Goal: Task Accomplishment & Management: Complete application form

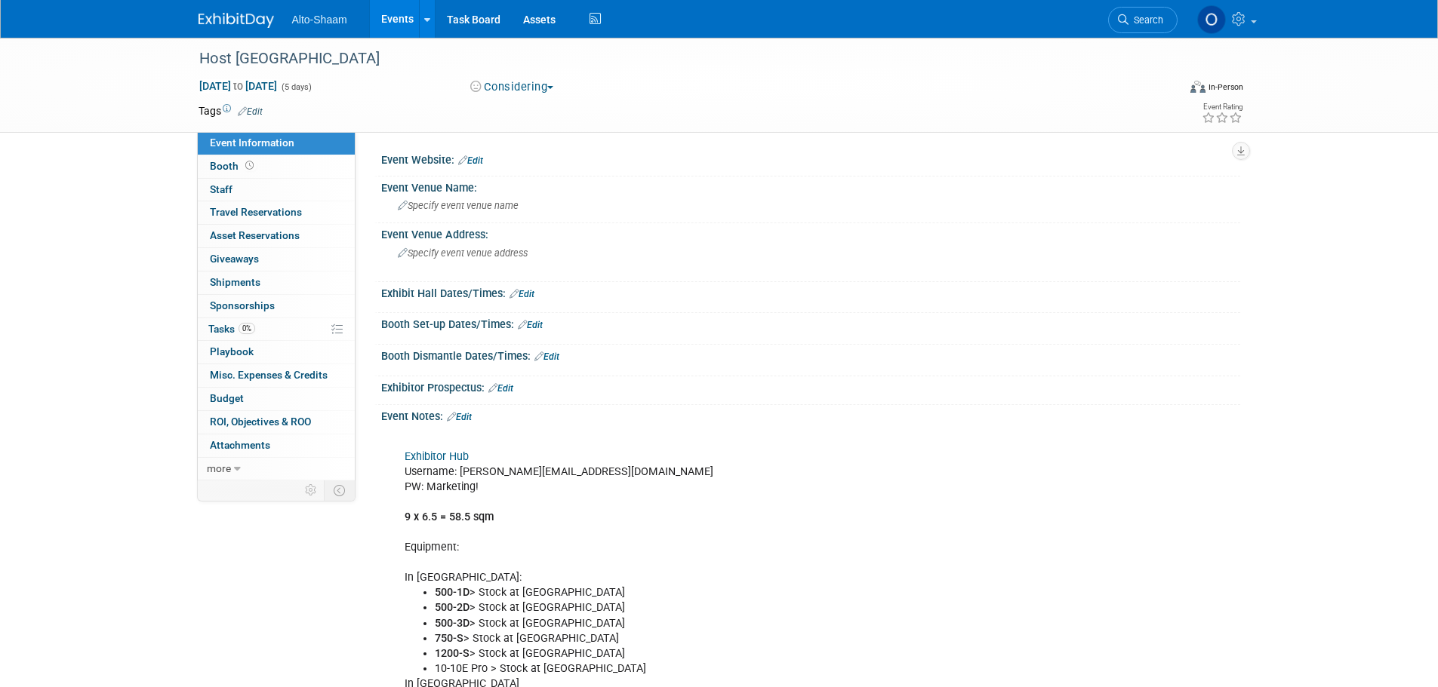
click at [395, 27] on link "Events" at bounding box center [397, 19] width 55 height 38
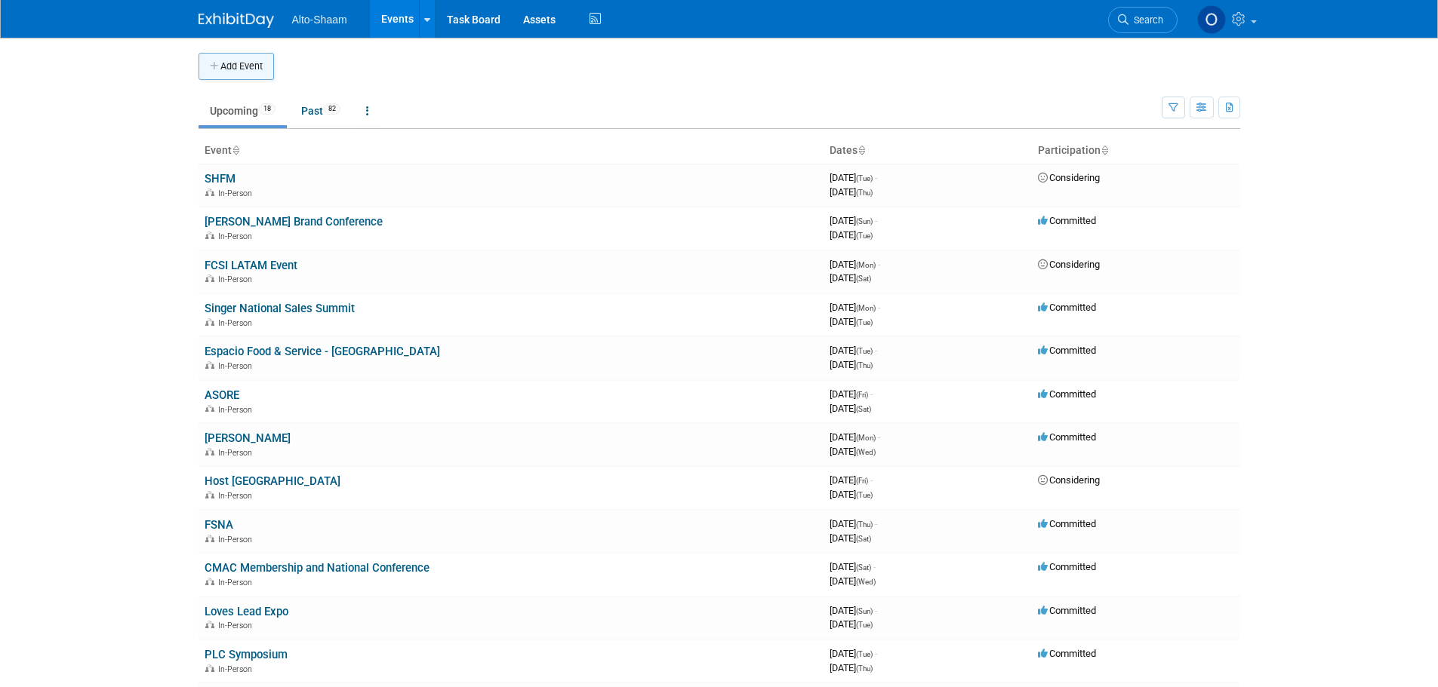
click at [248, 69] on button "Add Event" at bounding box center [235, 66] width 75 height 27
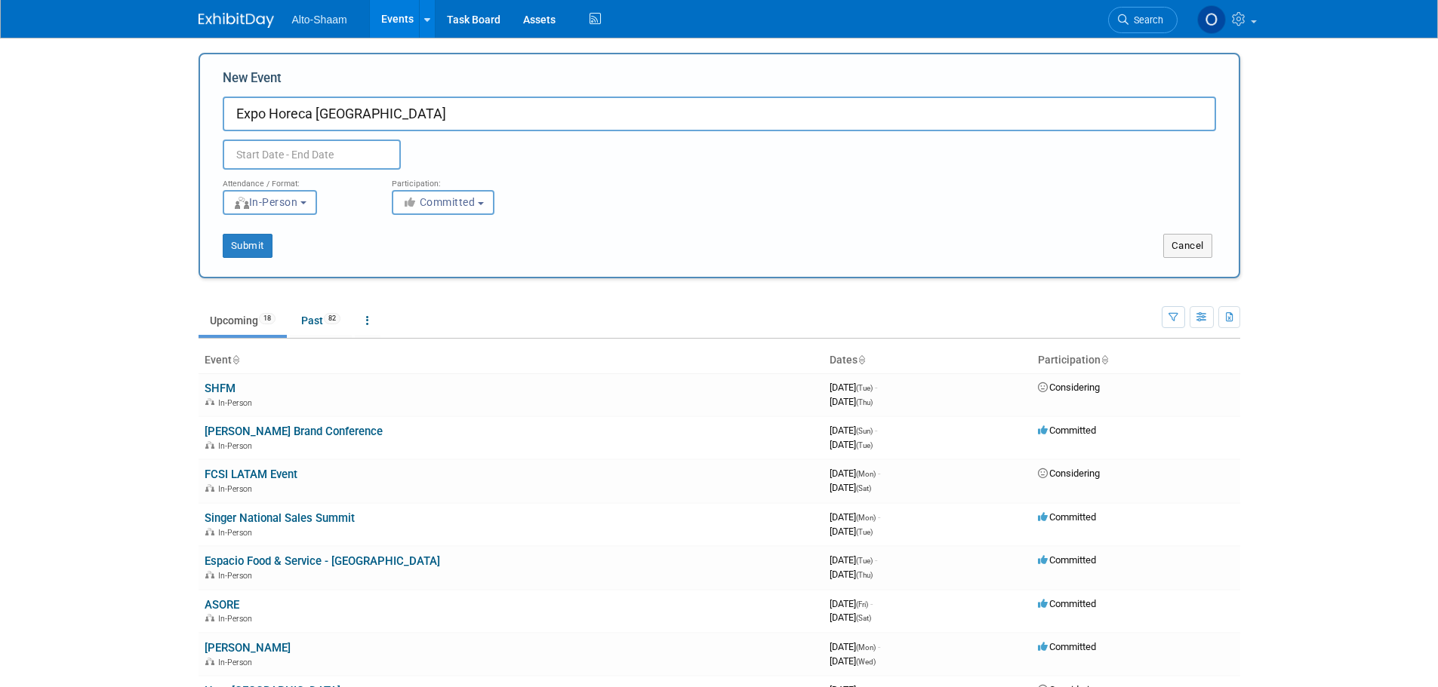
type input "Expo Horeca [GEOGRAPHIC_DATA]"
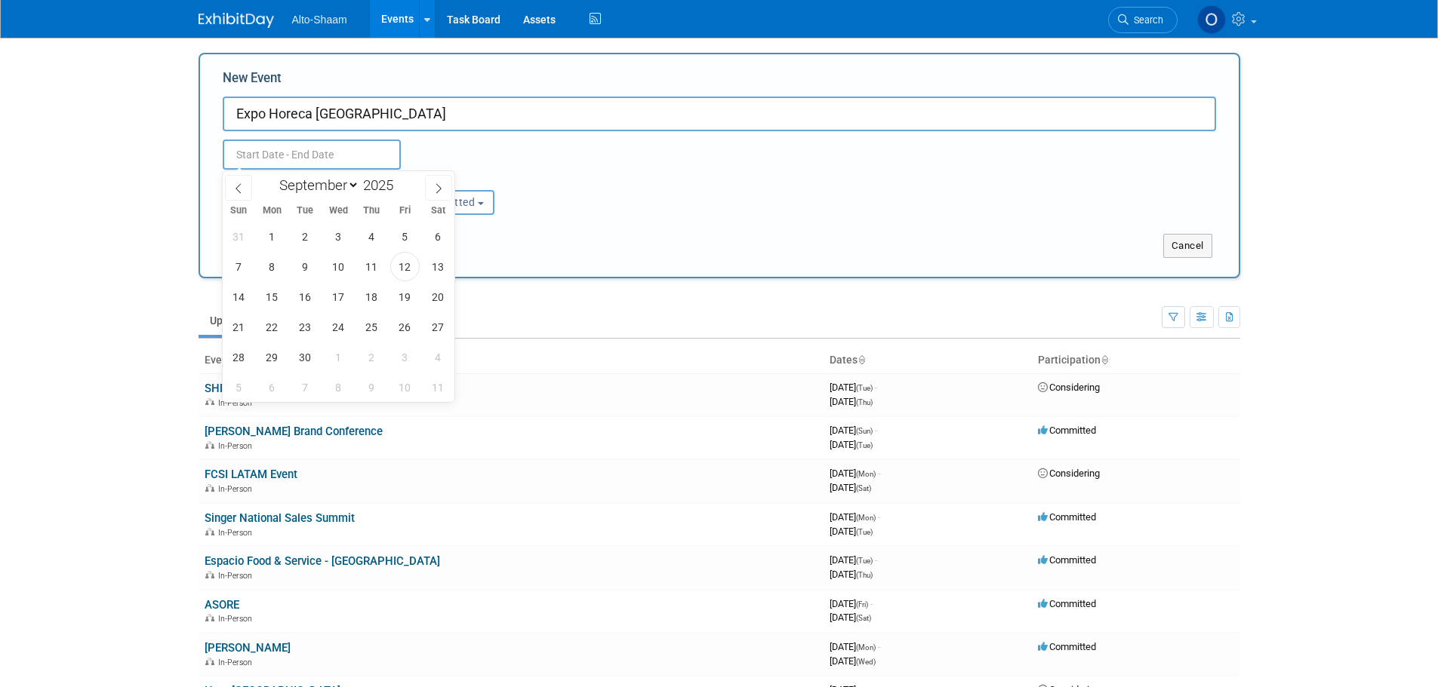
click at [282, 160] on input "text" at bounding box center [312, 155] width 178 height 30
click at [438, 185] on icon at bounding box center [438, 188] width 11 height 11
click at [429, 197] on span at bounding box center [438, 188] width 27 height 26
select select "11"
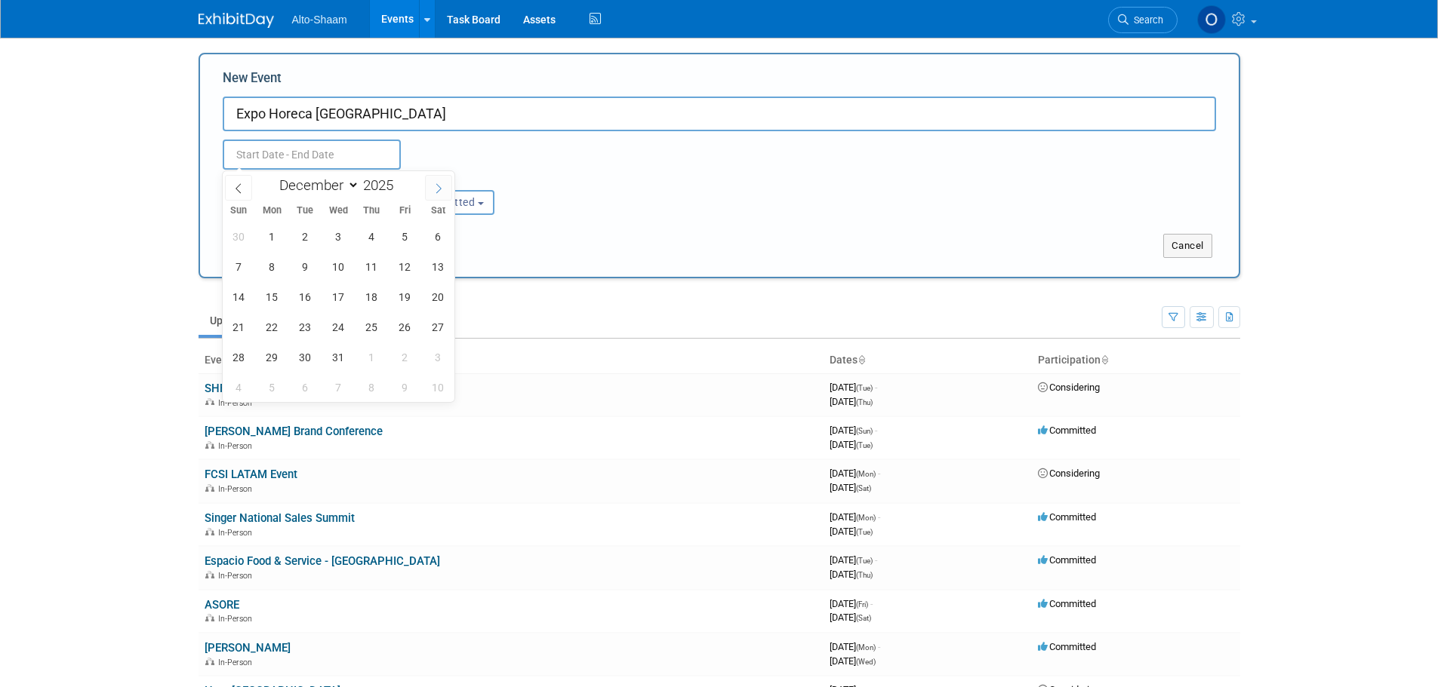
click at [429, 197] on span at bounding box center [438, 188] width 27 height 26
type input "2026"
click at [429, 197] on span at bounding box center [438, 188] width 27 height 26
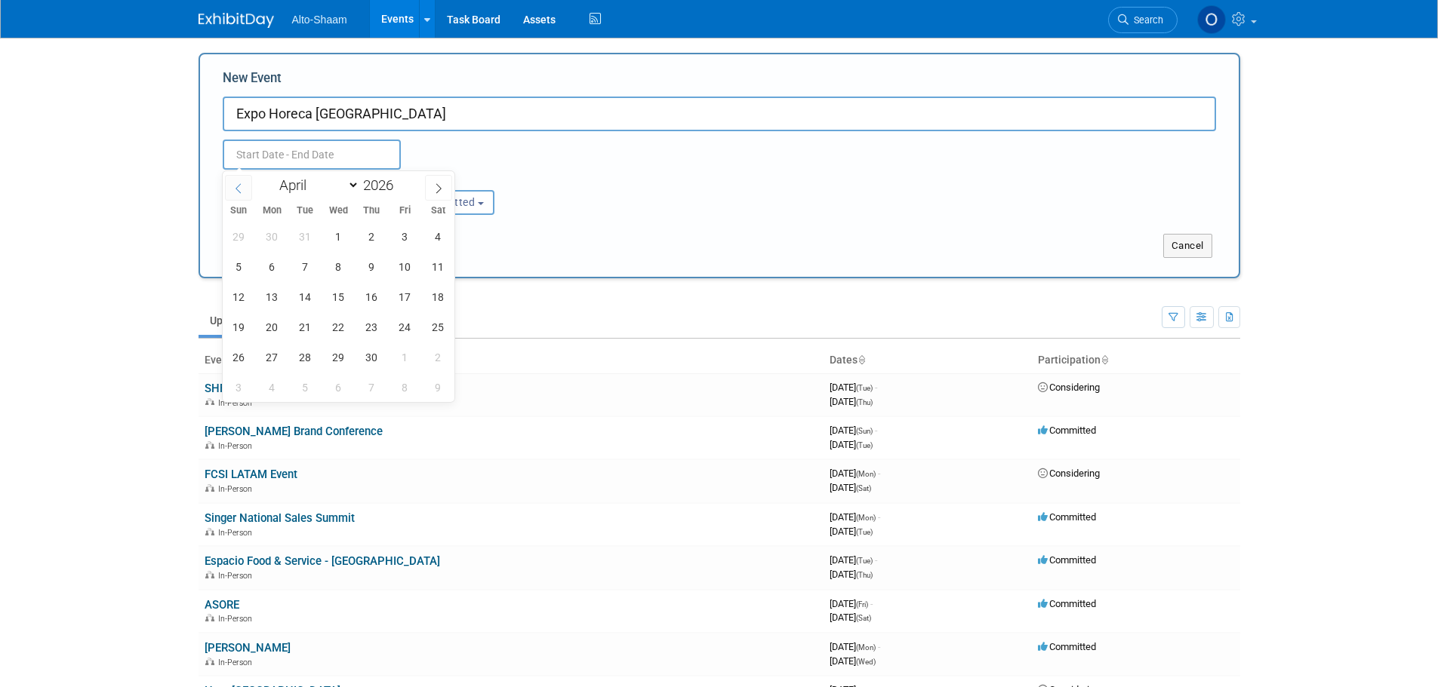
click at [241, 183] on icon at bounding box center [238, 188] width 11 height 11
select select "2"
click at [364, 239] on span "5" at bounding box center [371, 236] width 29 height 29
click at [408, 235] on span "6" at bounding box center [404, 236] width 29 height 29
type input "[DATE] to [DATE]"
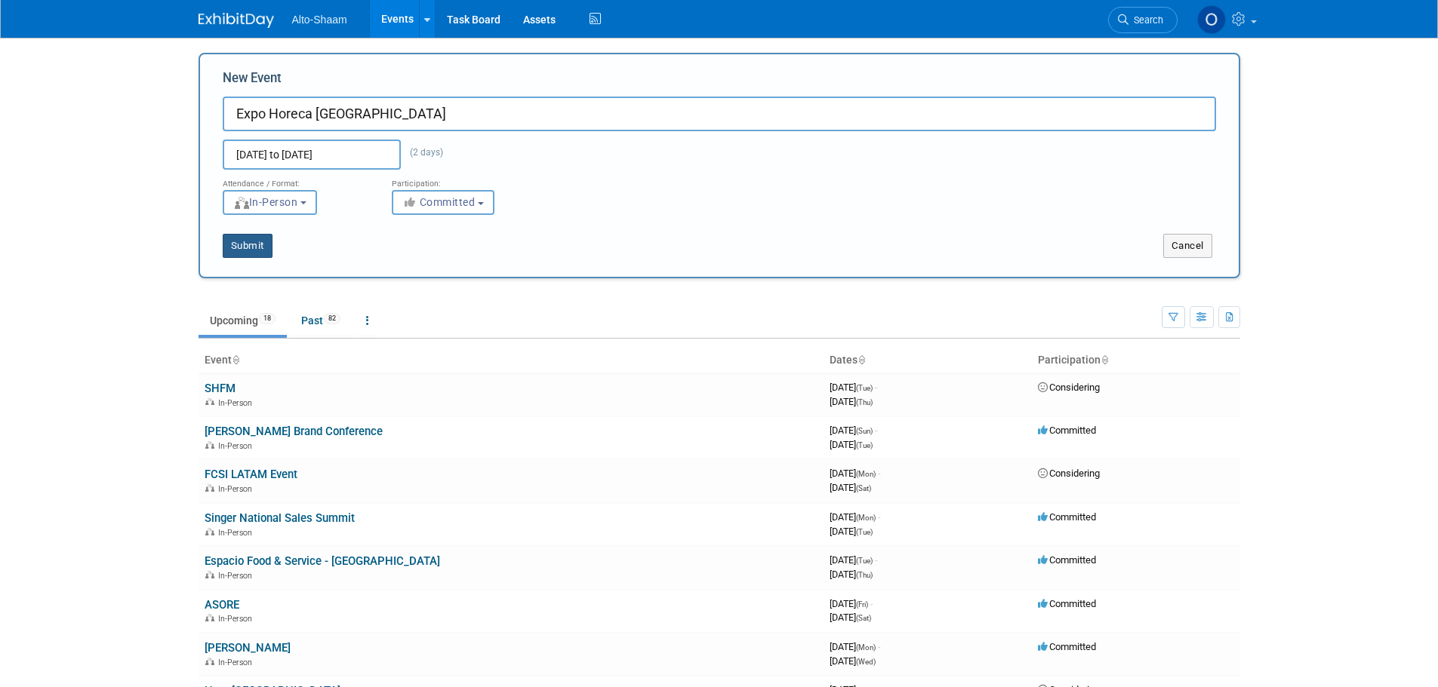
click at [254, 245] on button "Submit" at bounding box center [248, 246] width 50 height 24
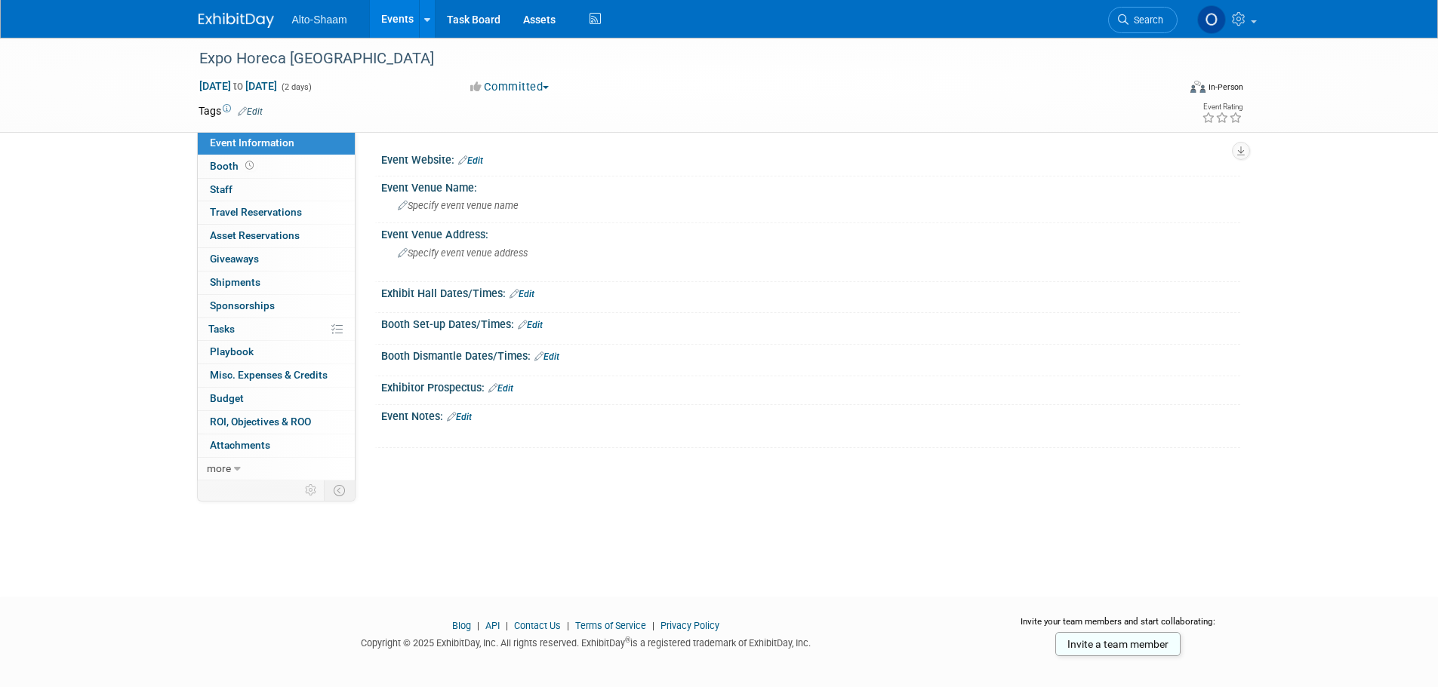
click at [470, 417] on link "Edit" at bounding box center [459, 417] width 25 height 11
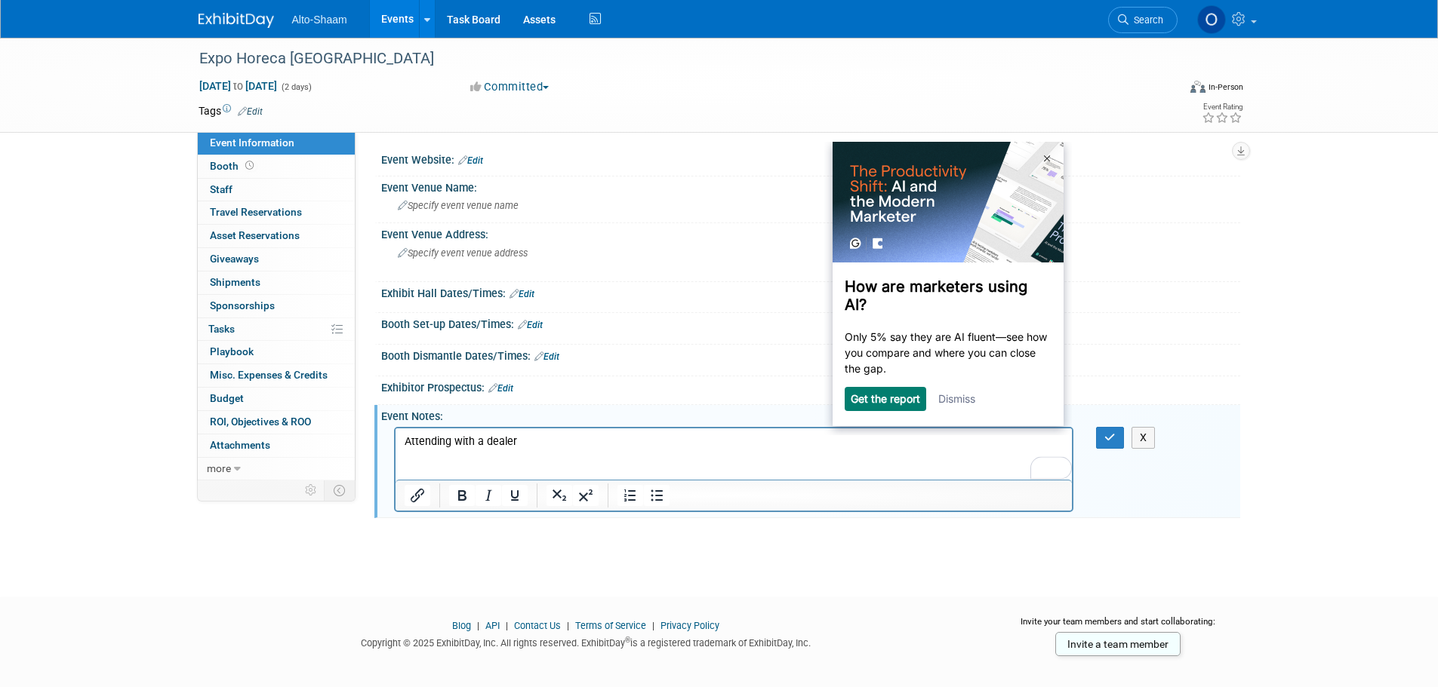
click at [951, 387] on div "How are marketers using AI? Only 5% say they are AI fluent—see how you compare …" at bounding box center [947, 276] width 231 height 269
click at [953, 397] on link "Dismiss" at bounding box center [956, 398] width 37 height 13
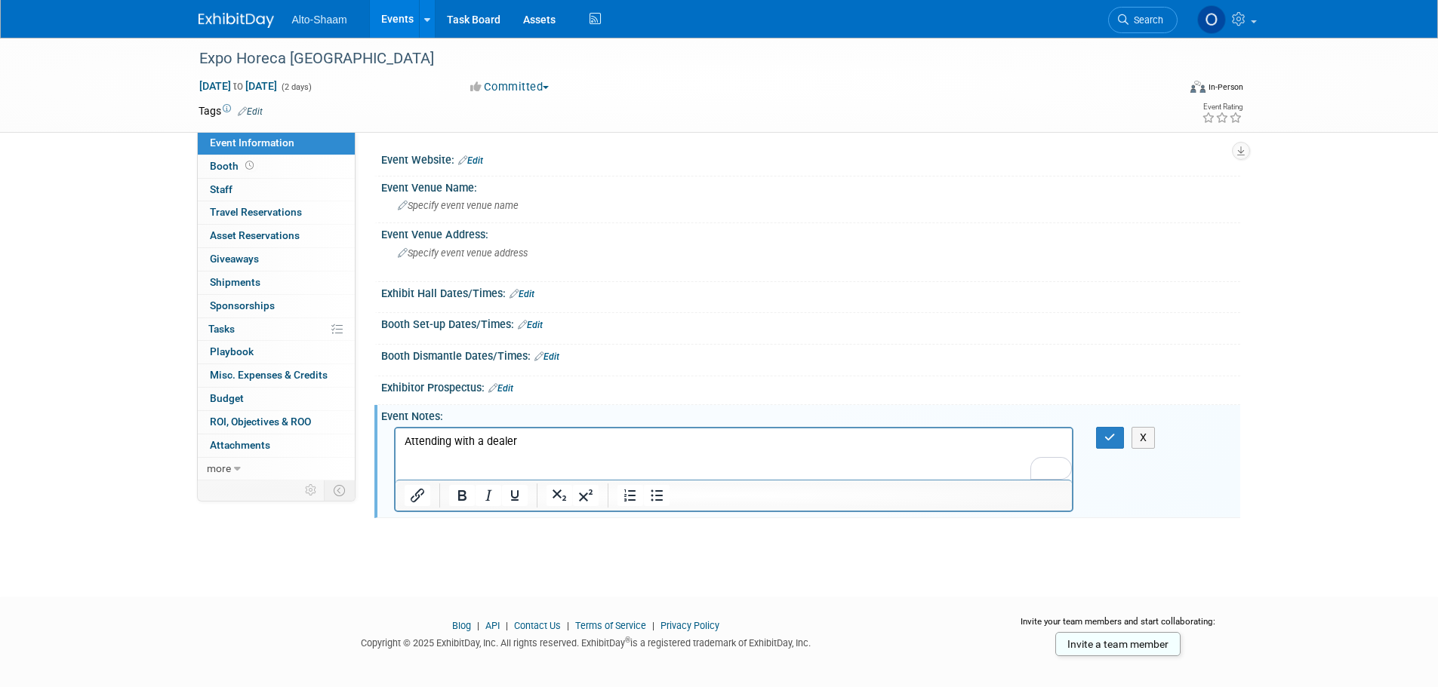
click at [528, 437] on p "Attending with a dealer" at bounding box center [734, 441] width 660 height 15
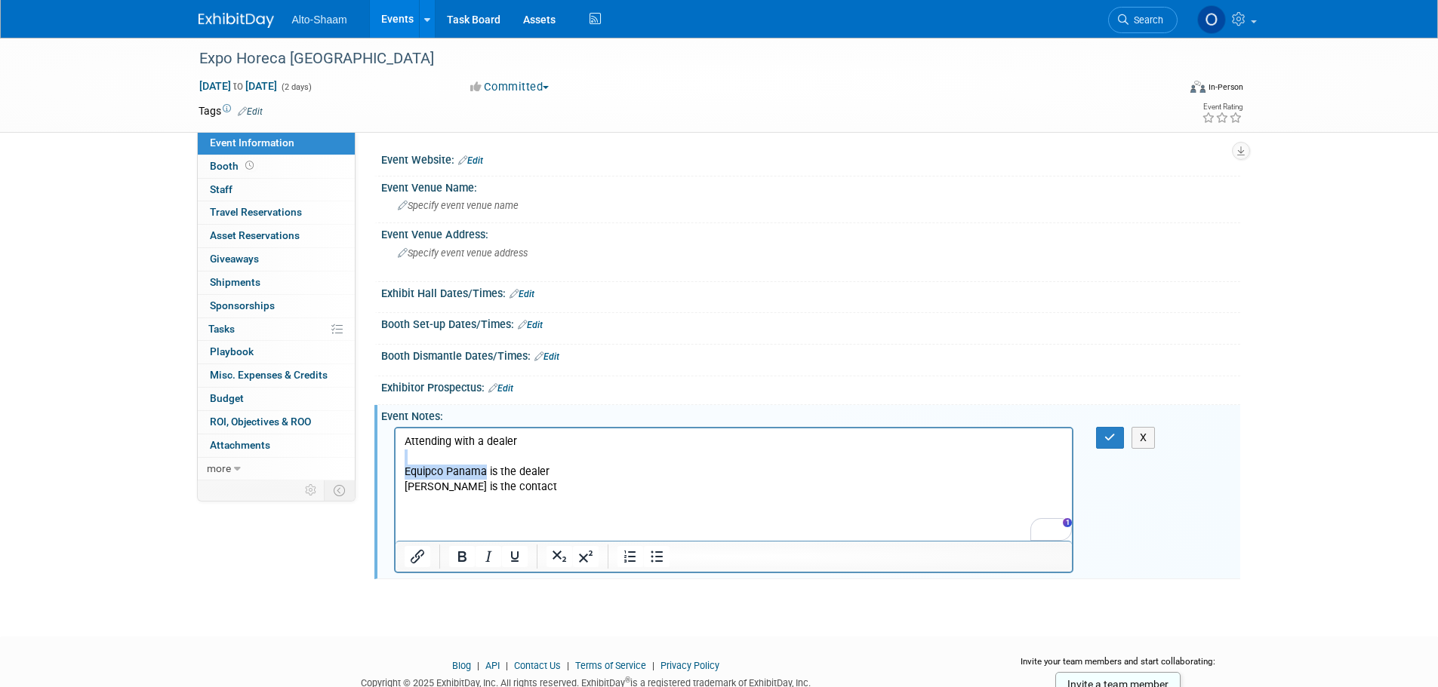
drag, startPoint x: 484, startPoint y: 471, endPoint x: 400, endPoint y: 463, distance: 84.9
click at [400, 463] on html "Attending with a dealer Equipco Panama is the dealer [PERSON_NAME] is the conta…" at bounding box center [733, 484] width 677 height 112
click at [480, 470] on p "Equipco Panama is the dealer" at bounding box center [734, 471] width 660 height 15
drag, startPoint x: 482, startPoint y: 472, endPoint x: 406, endPoint y: 473, distance: 76.2
click at [406, 473] on p "Equipco Panama is the dealer" at bounding box center [734, 471] width 660 height 15
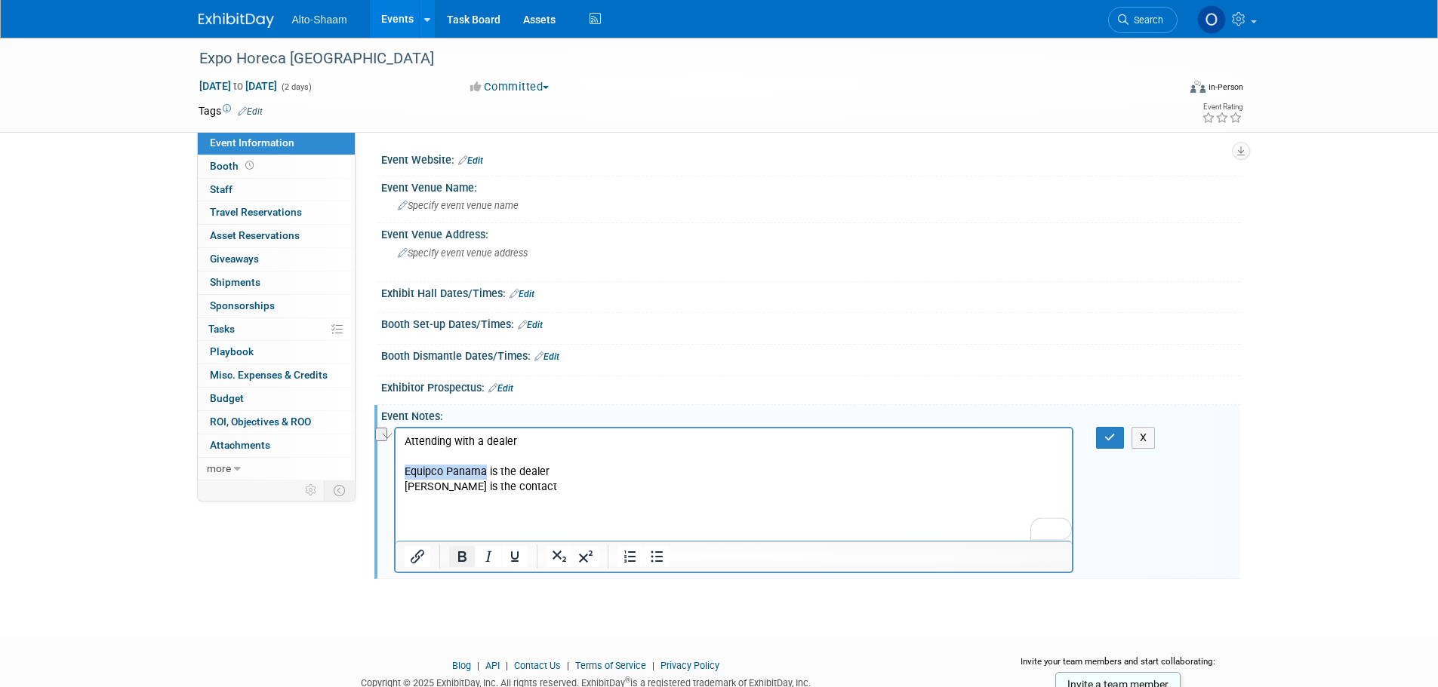
click at [460, 555] on icon "Bold" at bounding box center [462, 557] width 8 height 11
click at [440, 509] on p "To enrich screen reader interactions, please activate Accessibility in Grammarl…" at bounding box center [734, 516] width 660 height 15
drag, startPoint x: 427, startPoint y: 488, endPoint x: 405, endPoint y: 492, distance: 22.2
click at [405, 492] on p "[PERSON_NAME] is the contact" at bounding box center [734, 486] width 660 height 15
click at [463, 558] on icon "Bold" at bounding box center [462, 557] width 18 height 18
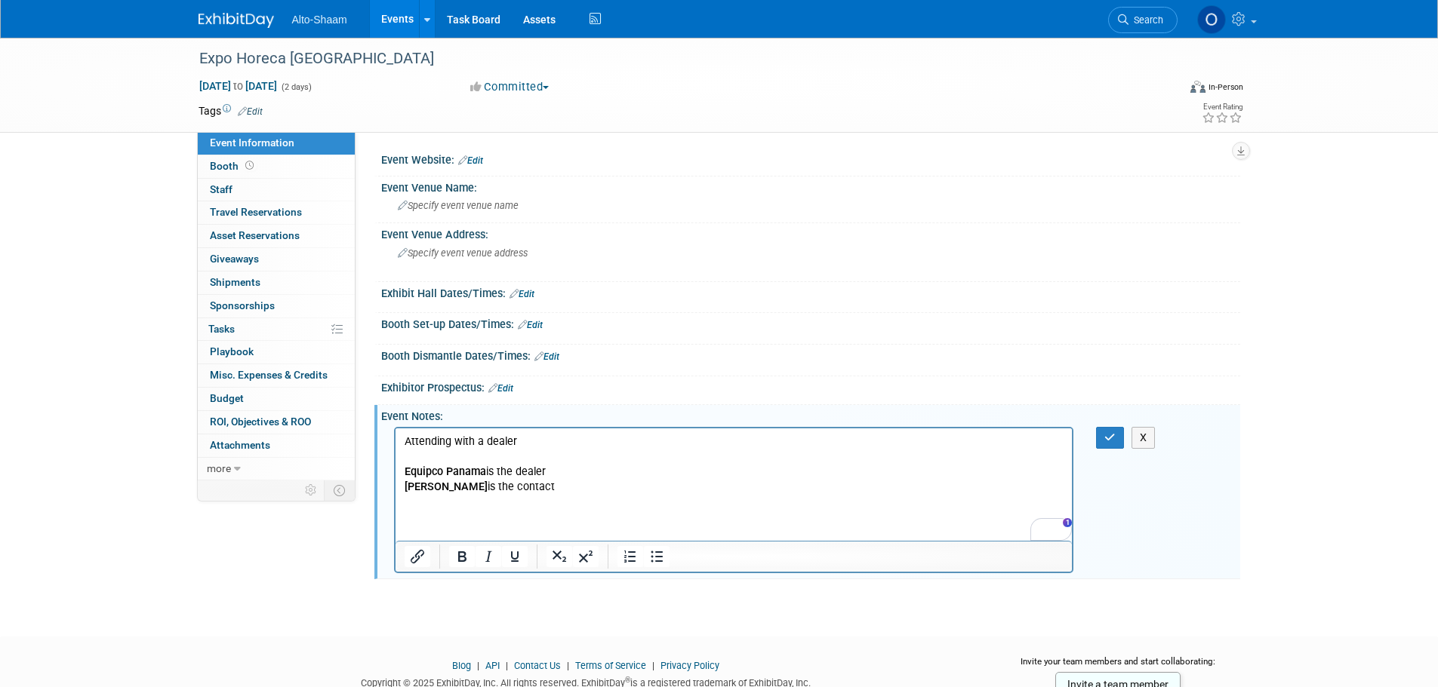
click at [466, 497] on p "To enrich screen reader interactions, please activate Accessibility in Grammarl…" at bounding box center [734, 501] width 660 height 15
click at [506, 487] on p "[PERSON_NAME] is the contact" at bounding box center [734, 486] width 660 height 15
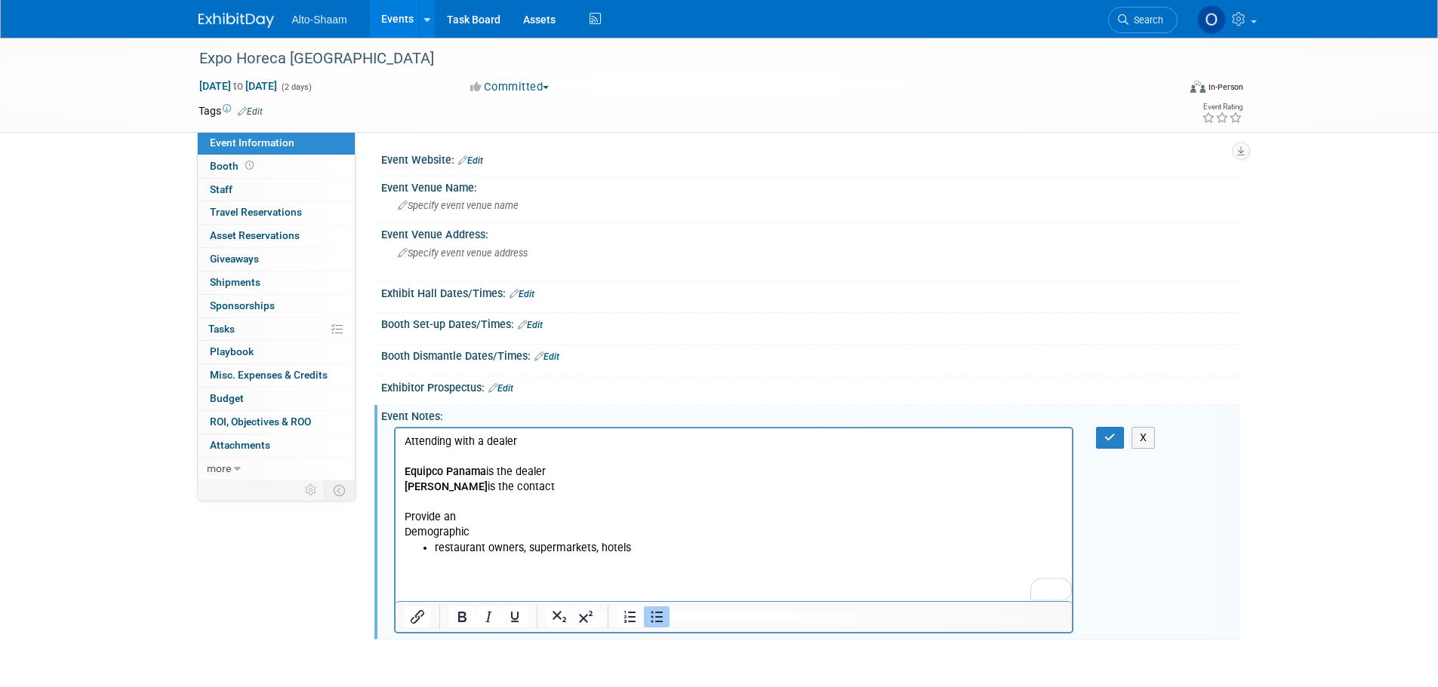
click at [481, 514] on p "Provide an" at bounding box center [734, 516] width 660 height 15
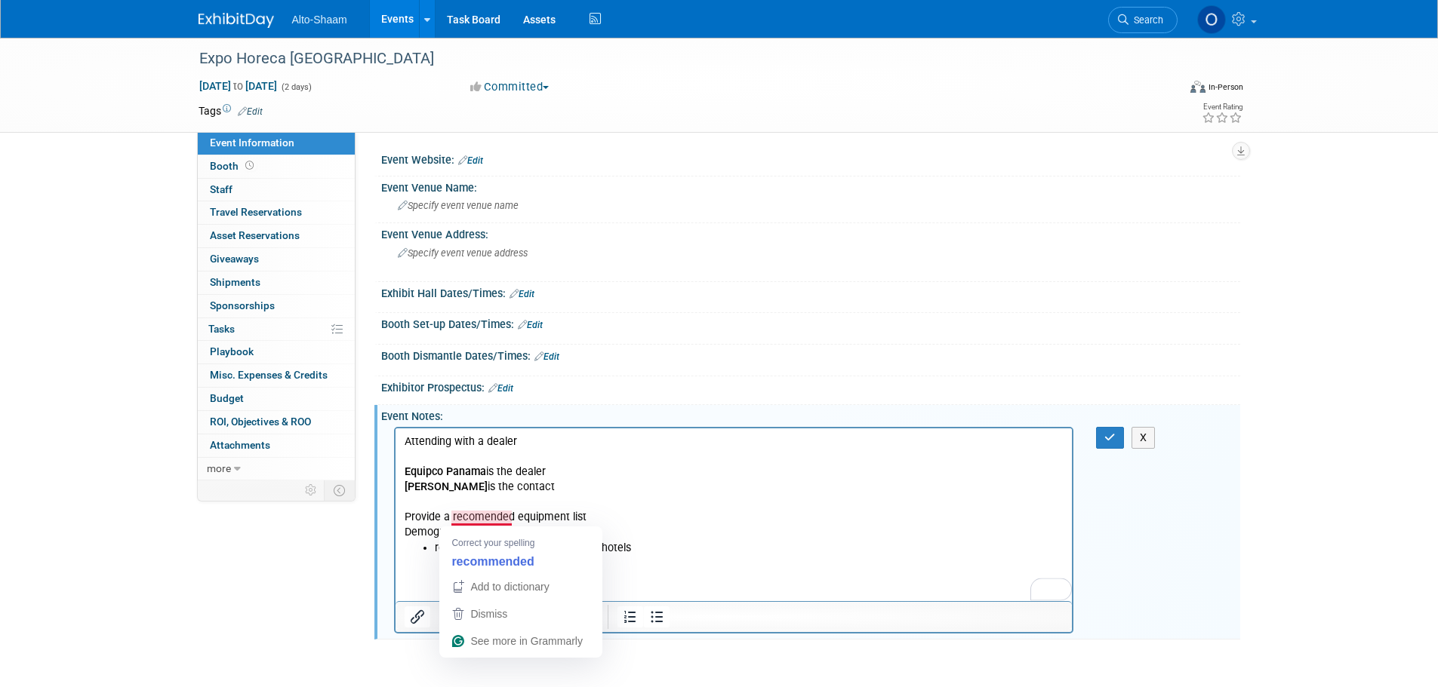
click at [494, 521] on p "Provide a recomended equipment list" at bounding box center [734, 516] width 660 height 15
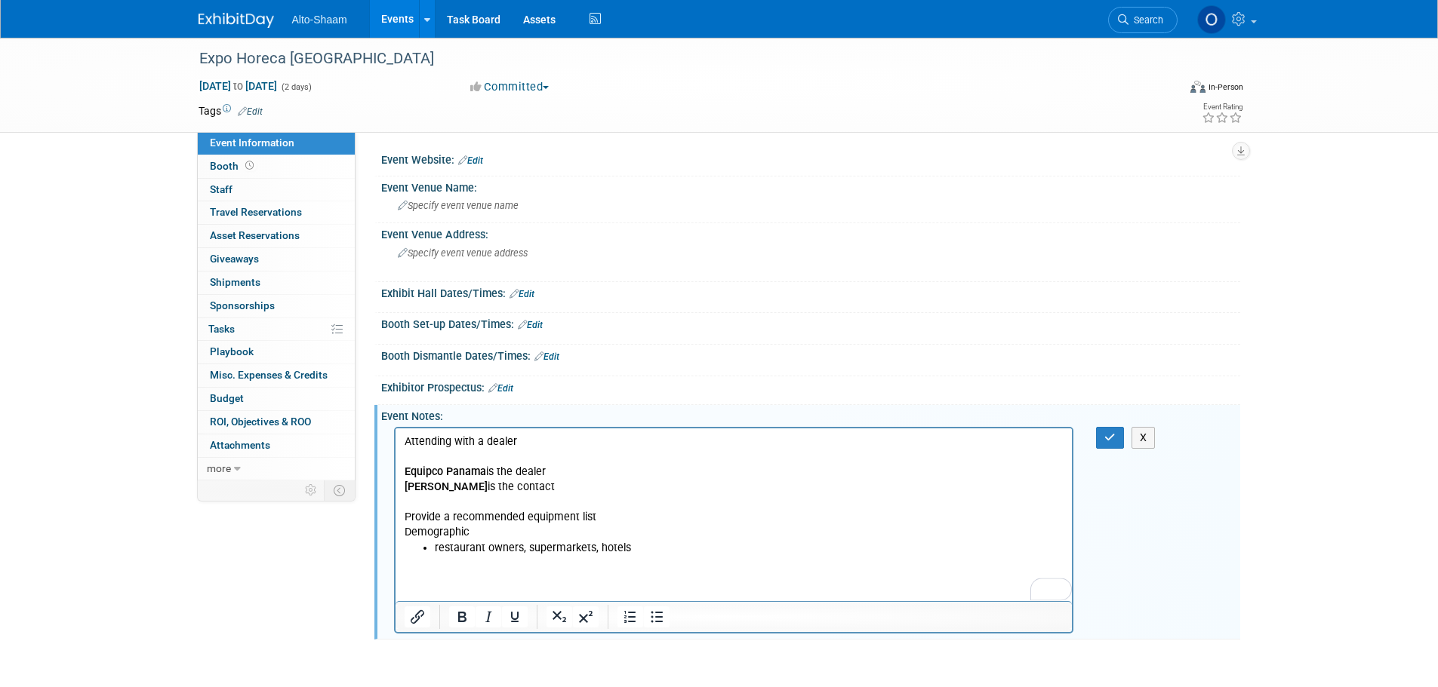
click at [600, 518] on p "Provide a recommended equipment list" at bounding box center [734, 516] width 660 height 15
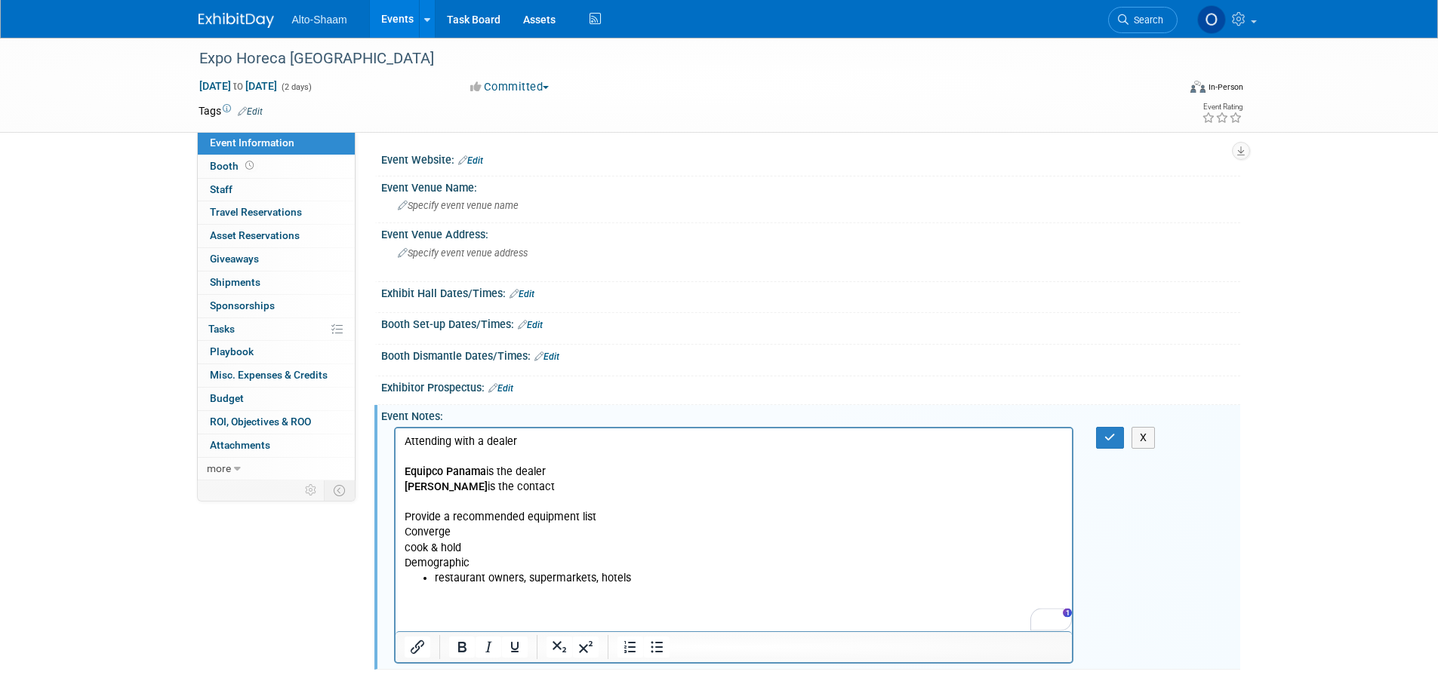
click at [478, 526] on p "Converge" at bounding box center [734, 531] width 660 height 15
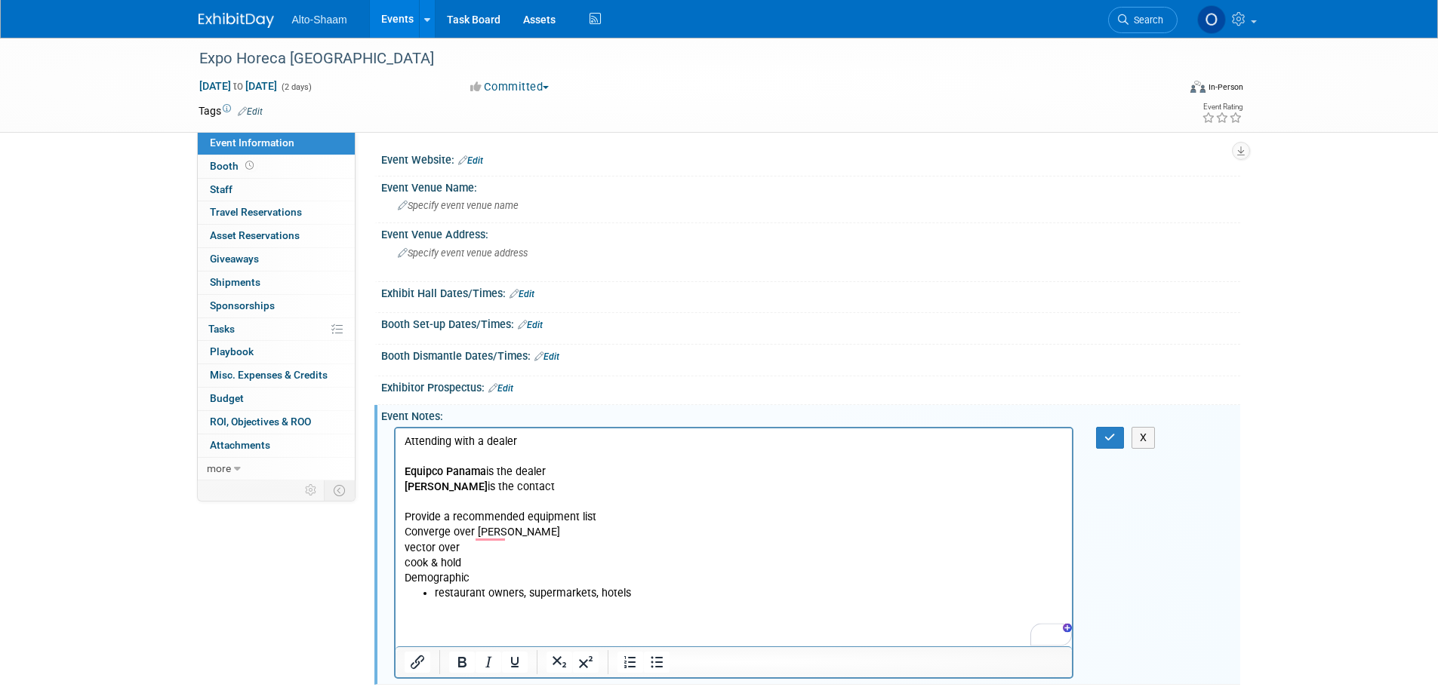
click at [400, 562] on html "Attending with a dealer Equipco Panama is the dealer [PERSON_NAME] is the conta…" at bounding box center [733, 537] width 677 height 218
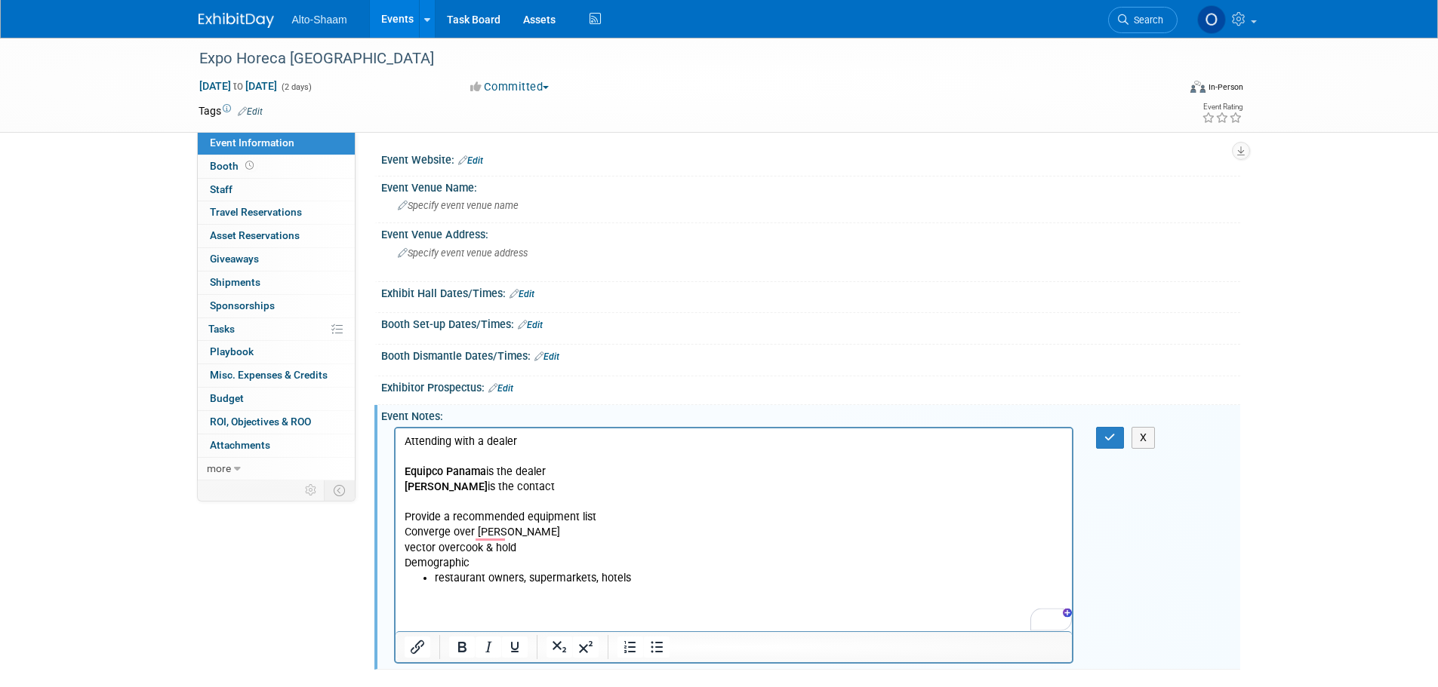
click at [545, 538] on p "Converge over [PERSON_NAME]" at bounding box center [734, 531] width 660 height 15
click at [407, 559] on p "Demographic" at bounding box center [734, 562] width 660 height 15
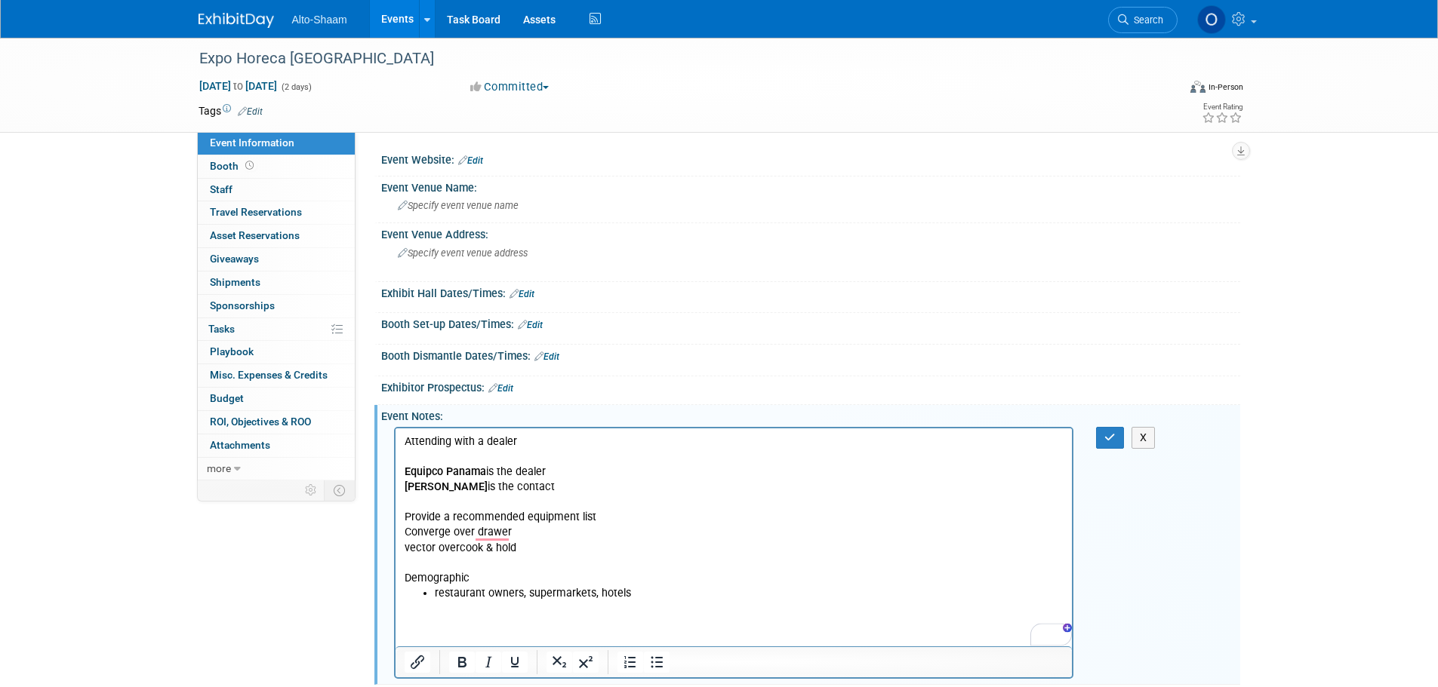
click at [404, 530] on p "Converge over drawer" at bounding box center [734, 531] width 660 height 15
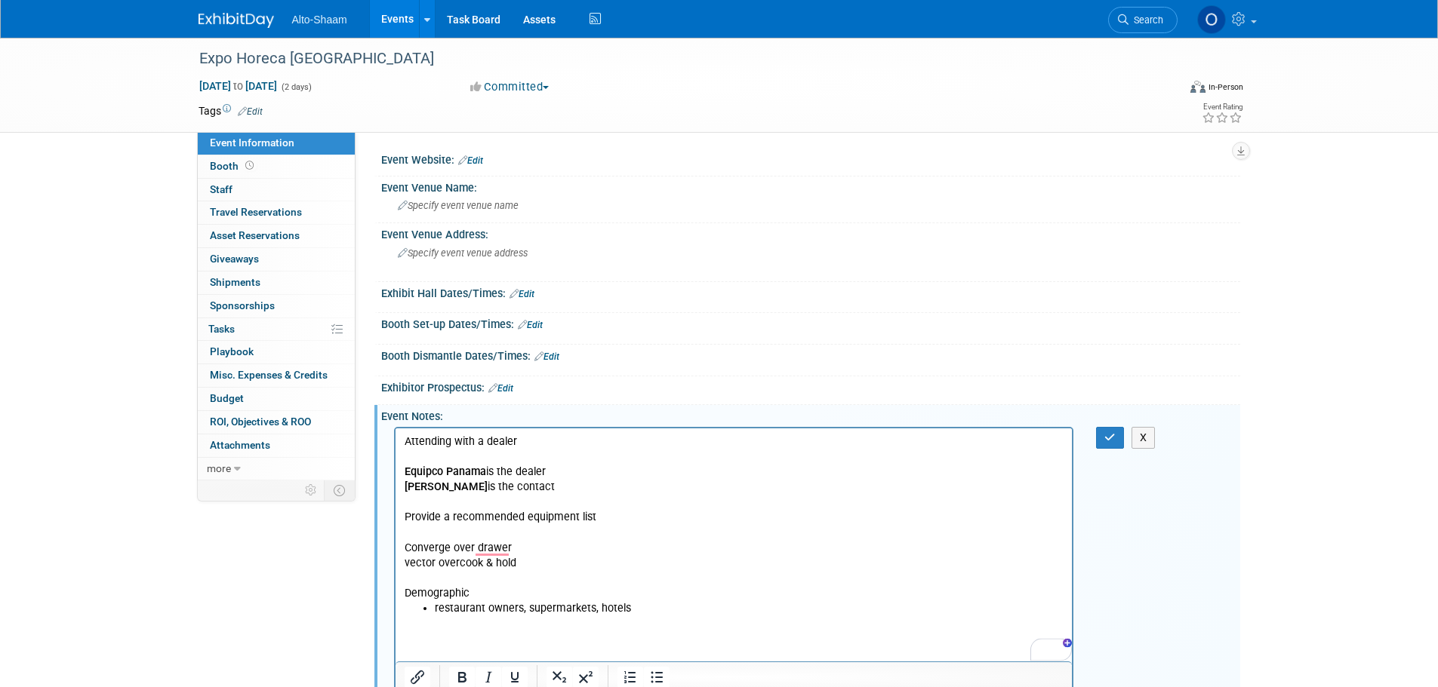
click at [406, 530] on p "To enrich screen reader interactions, please activate Accessibility in Grammarl…" at bounding box center [734, 531] width 660 height 15
click at [514, 563] on p "vector over cook & hold" at bounding box center [734, 562] width 660 height 15
click at [681, 592] on p "Demographic" at bounding box center [734, 593] width 660 height 15
click at [681, 603] on li "restaurant owners, supermarkets, hotels" at bounding box center [748, 608] width 629 height 15
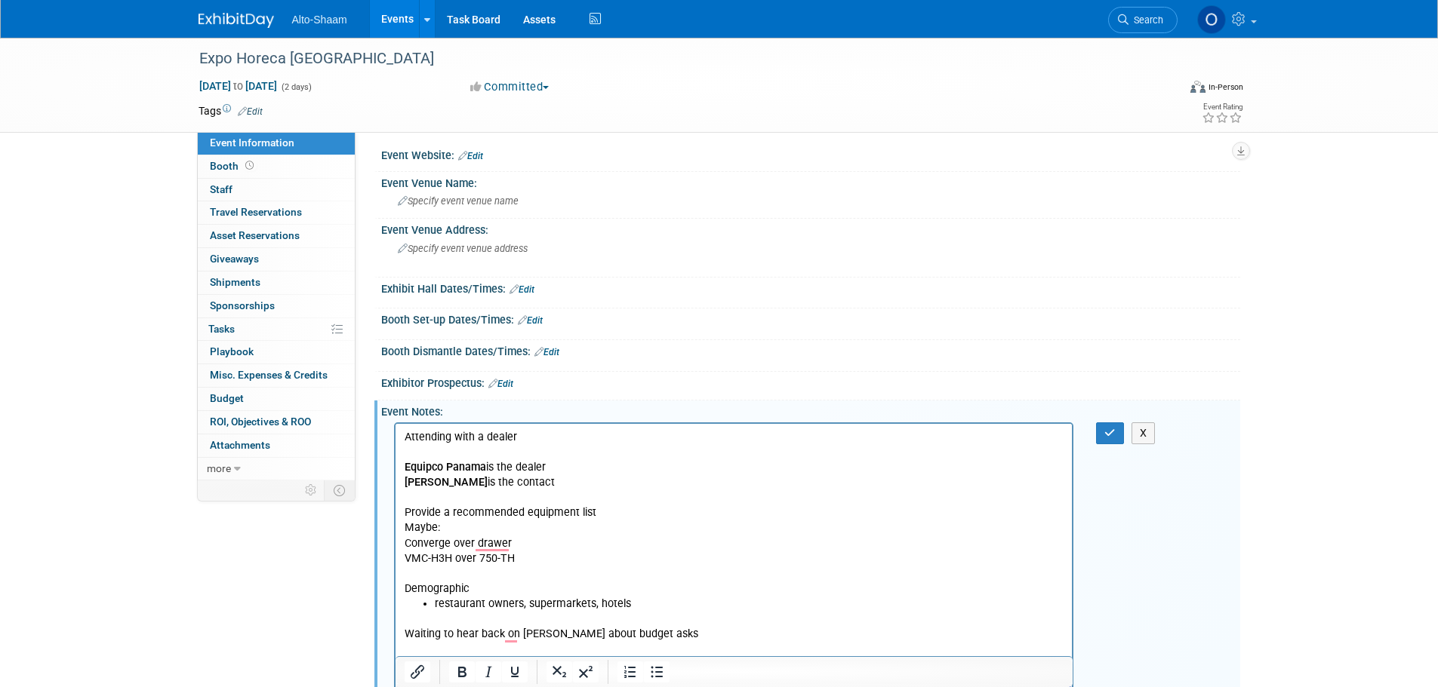
scroll to position [20, 0]
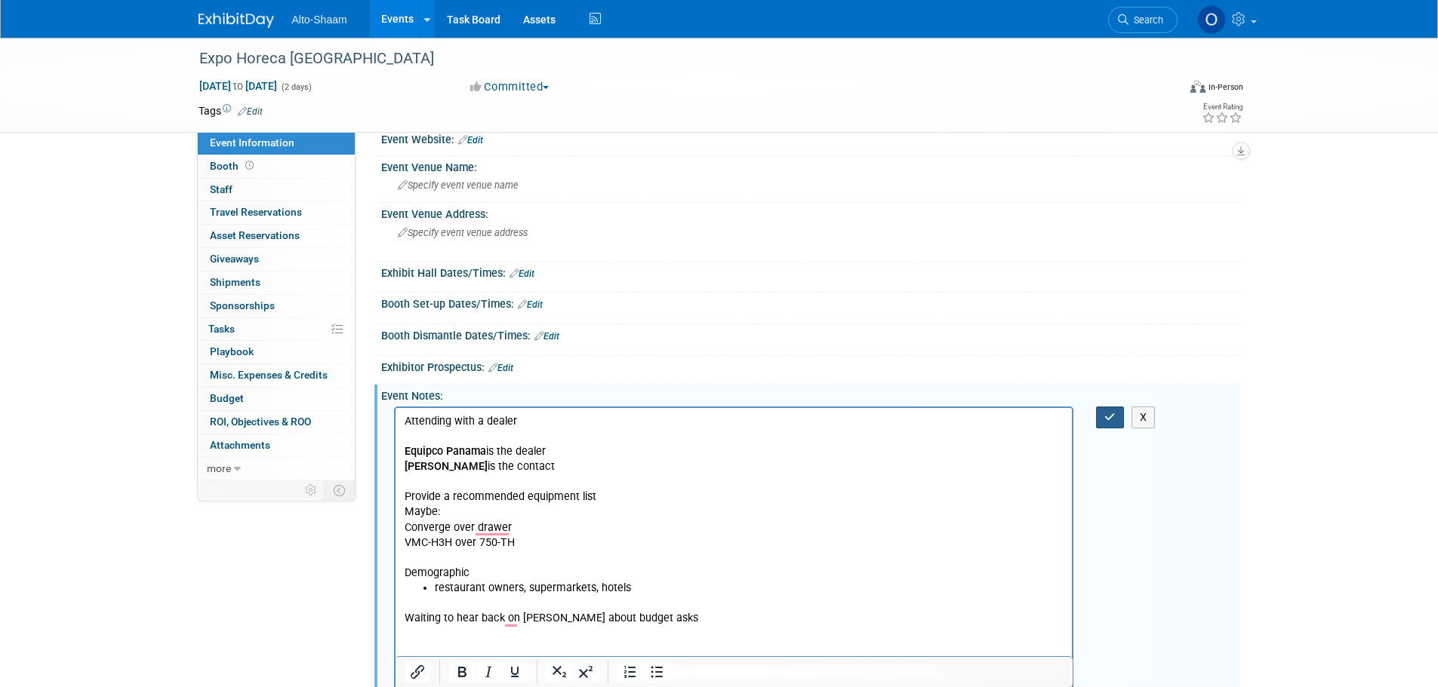
click at [1118, 408] on button "button" at bounding box center [1110, 418] width 28 height 22
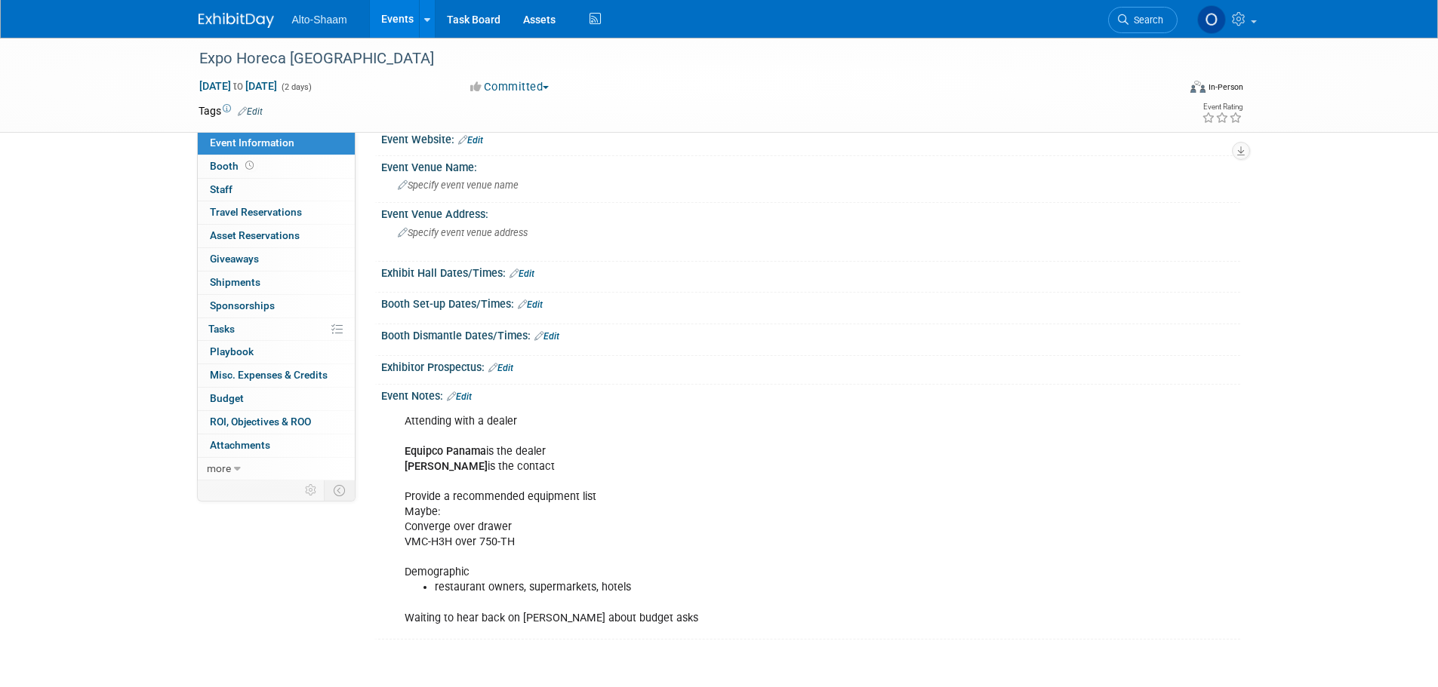
click at [466, 394] on link "Edit" at bounding box center [459, 397] width 25 height 11
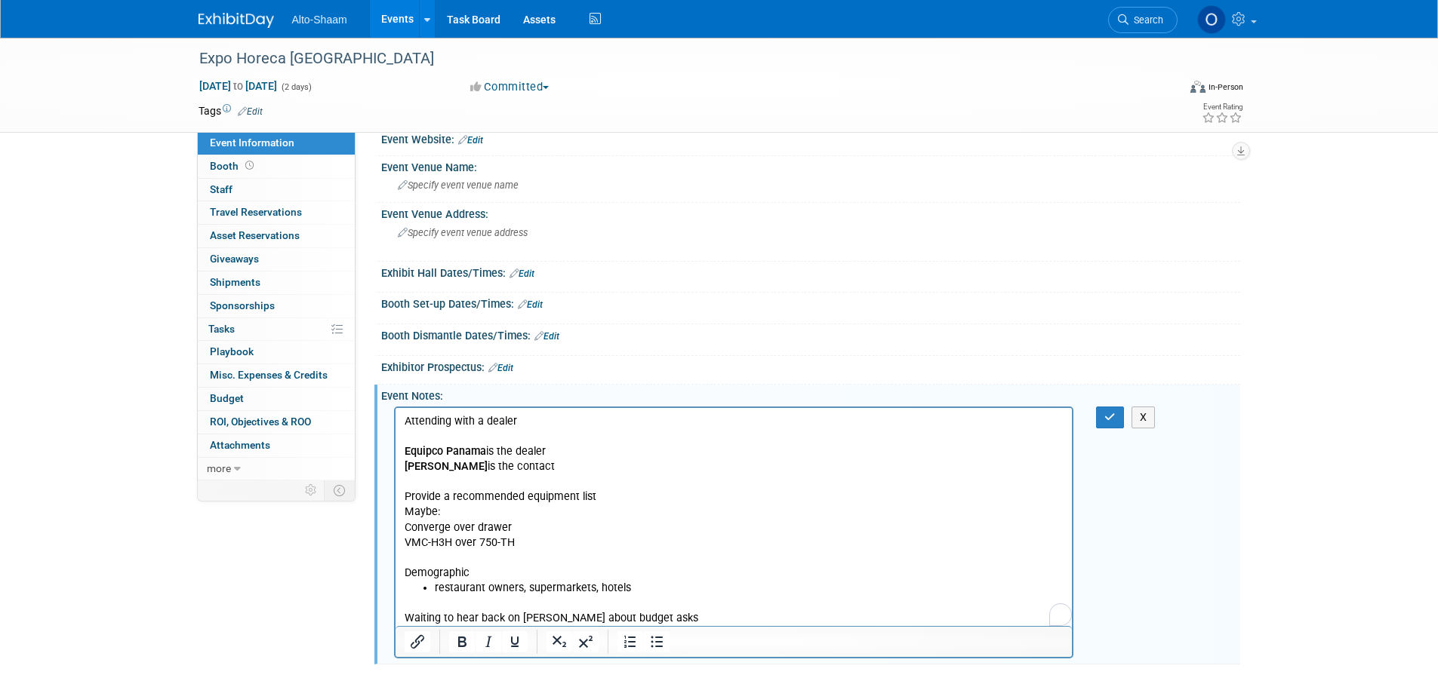
scroll to position [0, 0]
click at [707, 605] on p "Waiting to hear back on [PERSON_NAME] about budget asks" at bounding box center [734, 610] width 660 height 30
click at [706, 614] on p "Waiting to hear back on [PERSON_NAME] about budget asks" at bounding box center [734, 610] width 660 height 30
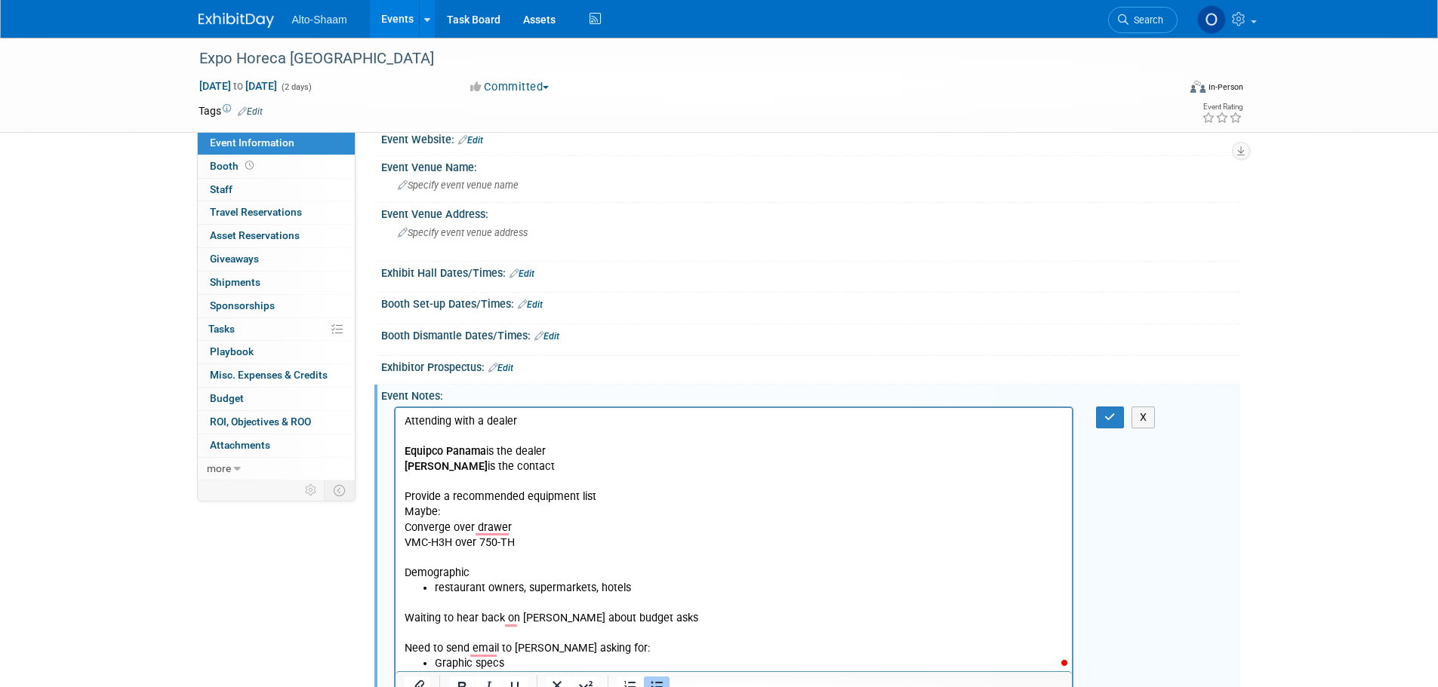
scroll to position [35, 0]
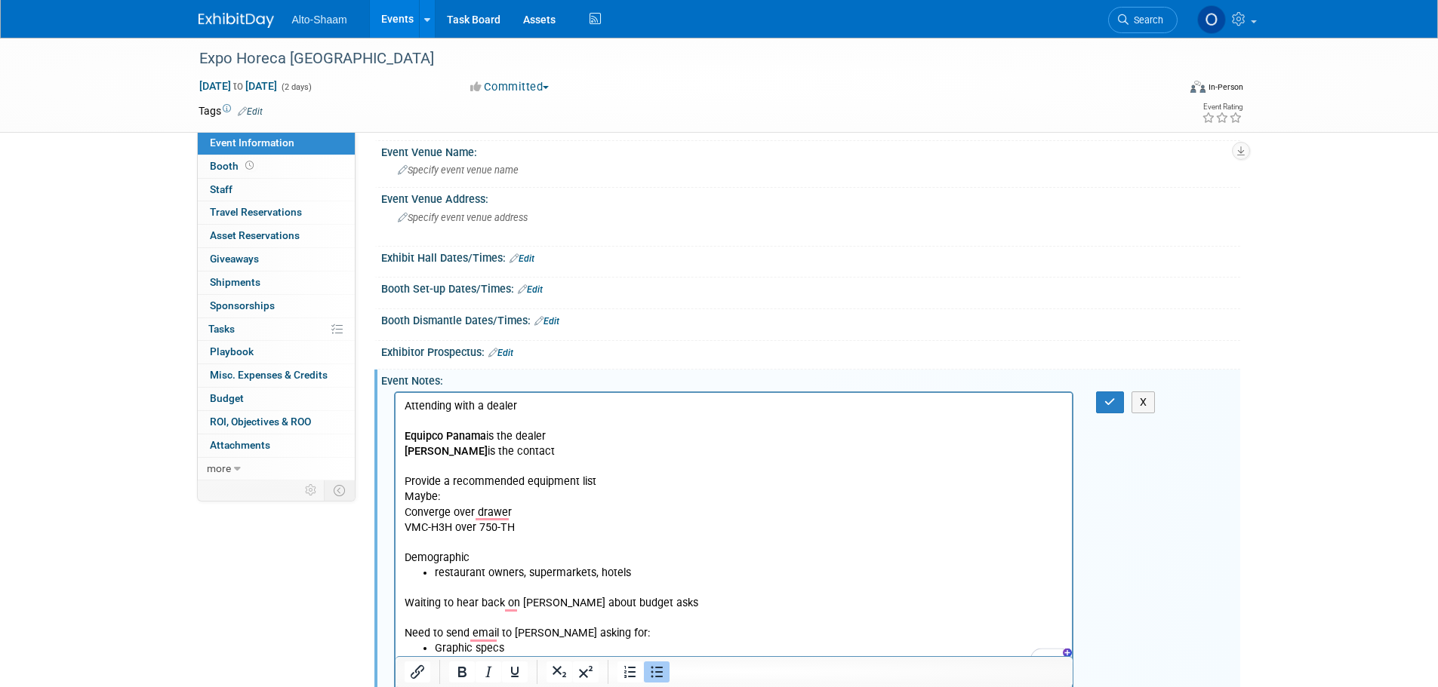
click at [609, 647] on li "Graphic specs" at bounding box center [748, 648] width 629 height 15
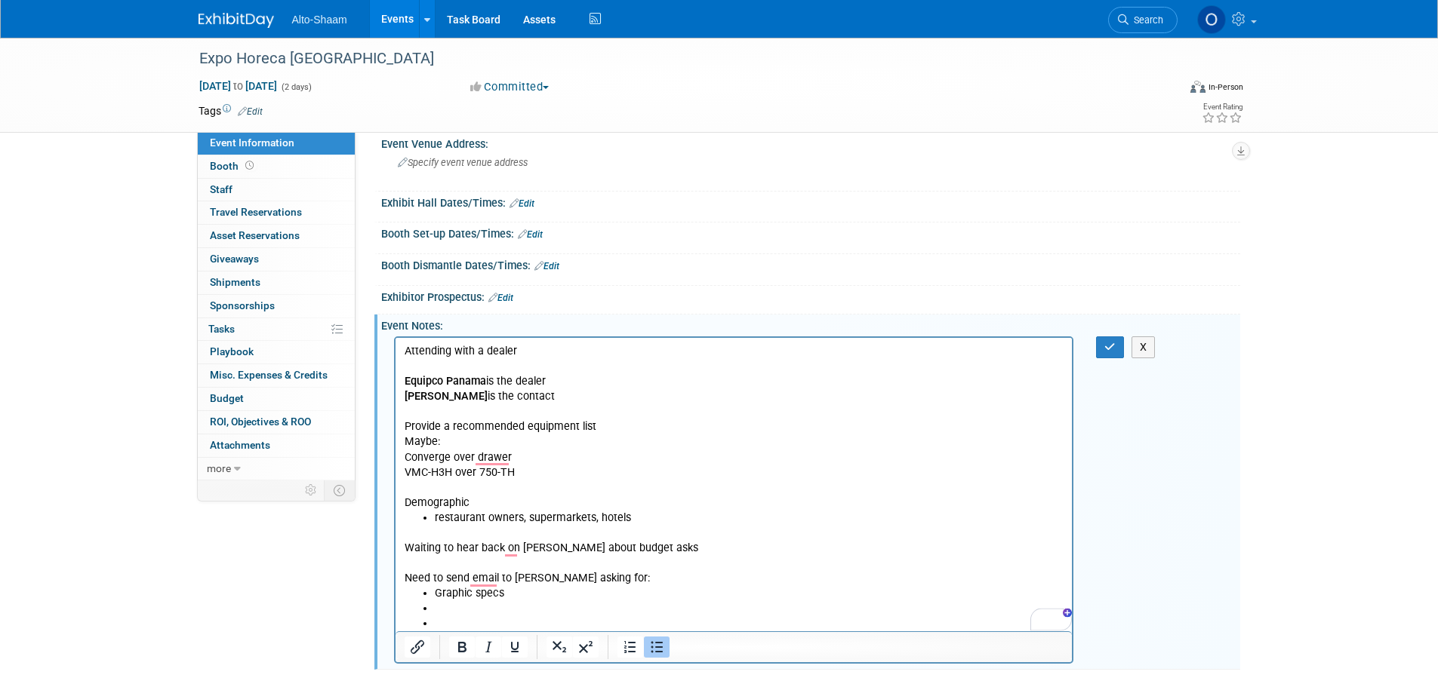
scroll to position [92, 0]
click at [446, 615] on li "To enrich screen reader interactions, please activate Accessibility in Grammarl…" at bounding box center [748, 621] width 629 height 15
click at [438, 606] on li "To enrich screen reader interactions, please activate Accessibility in Grammarl…" at bounding box center [748, 606] width 629 height 15
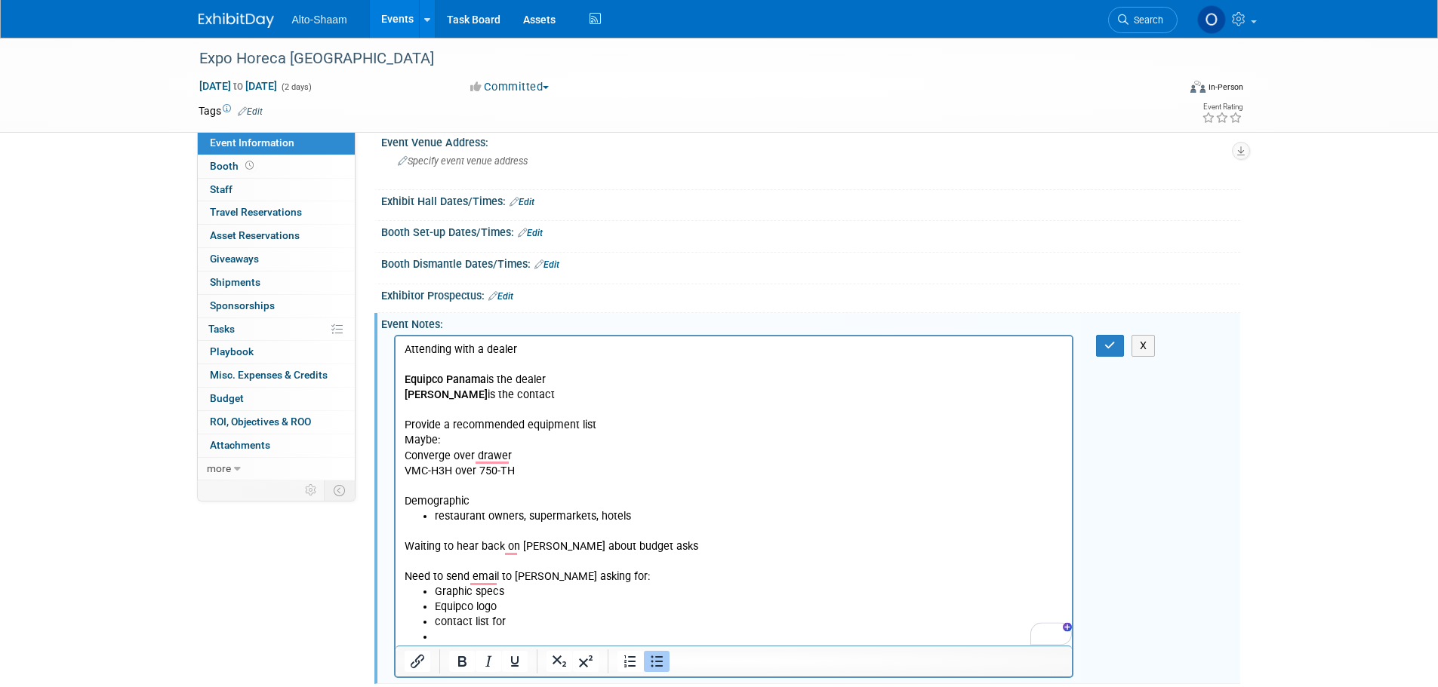
click at [537, 616] on li "contact list for" at bounding box center [748, 621] width 629 height 15
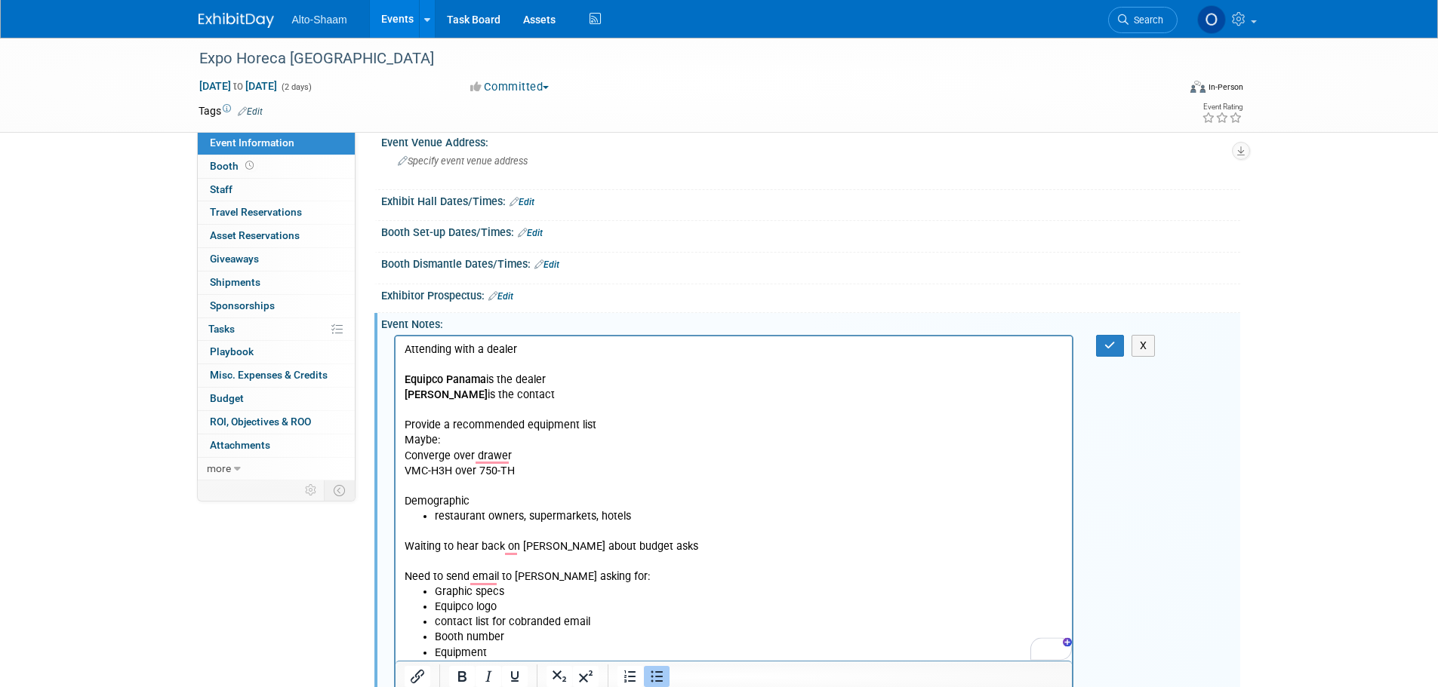
scroll to position [139, 0]
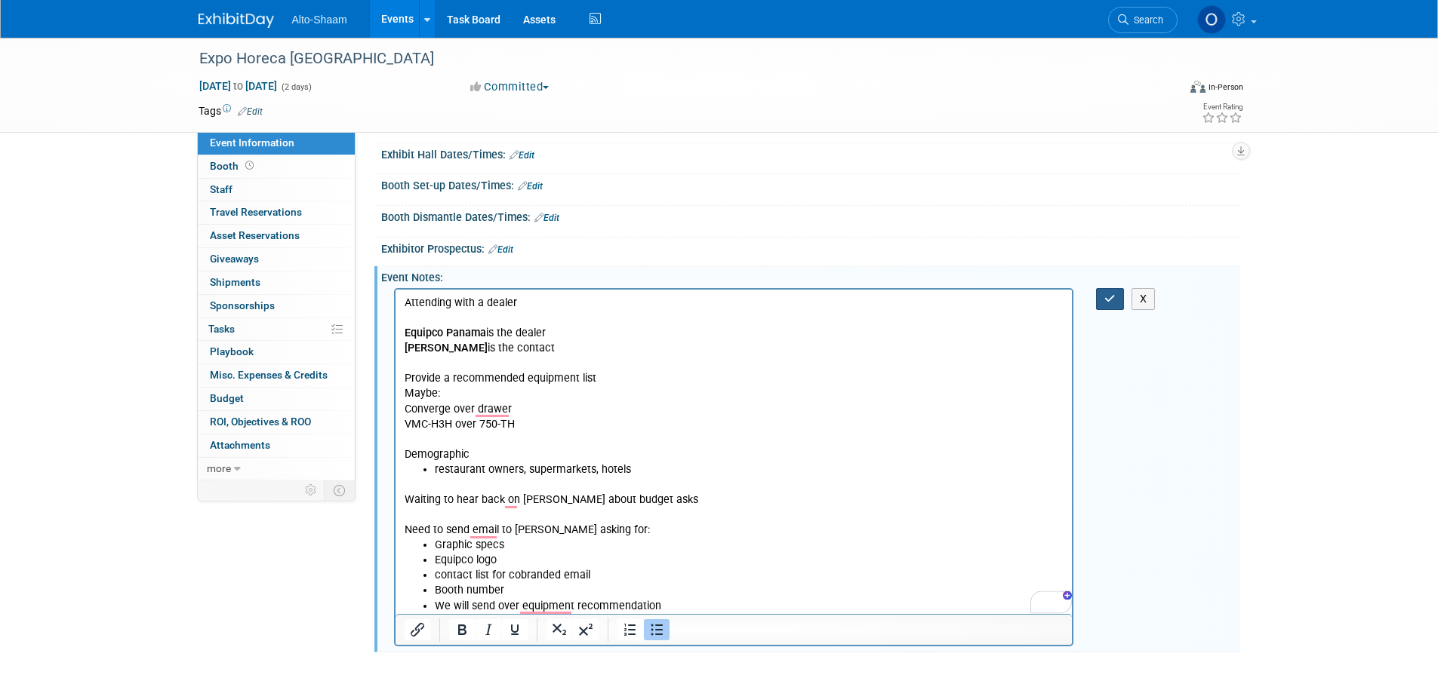
click at [1106, 309] on button "button" at bounding box center [1110, 299] width 28 height 22
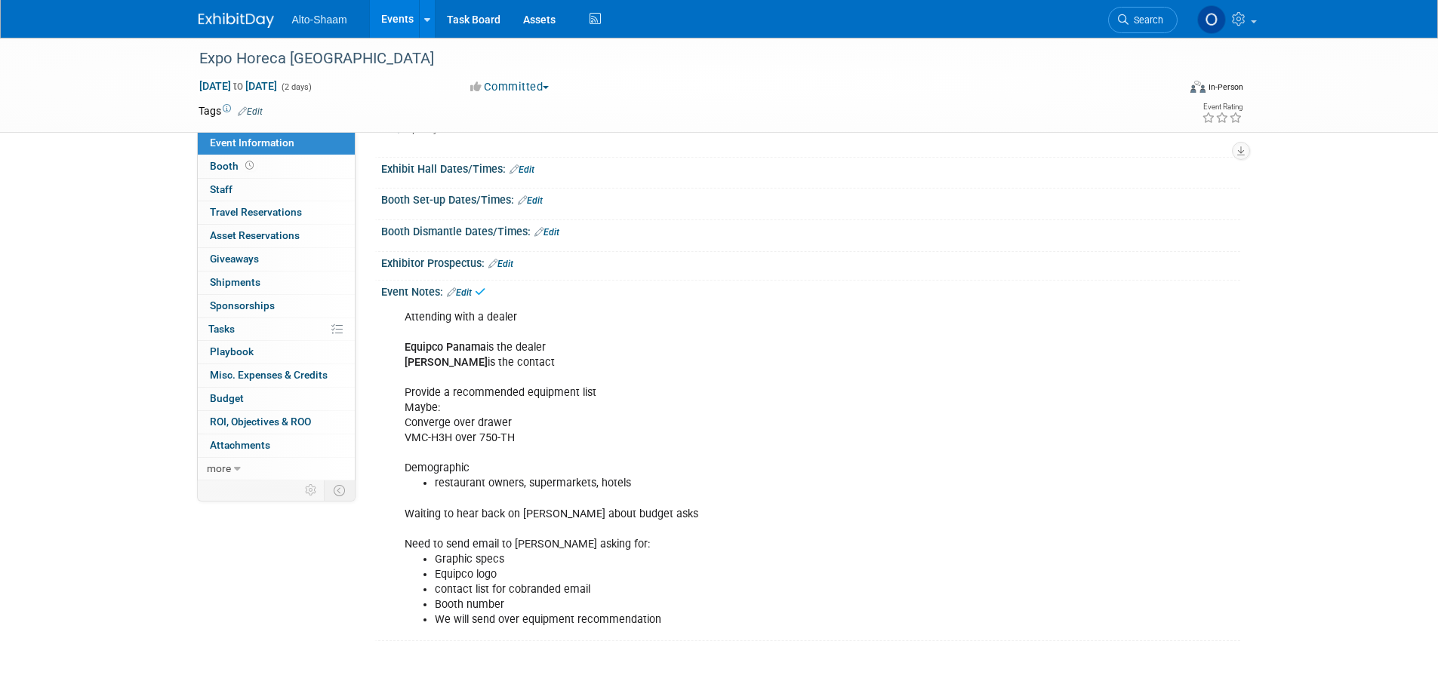
scroll to position [121, 0]
